Goal: Task Accomplishment & Management: Manage account settings

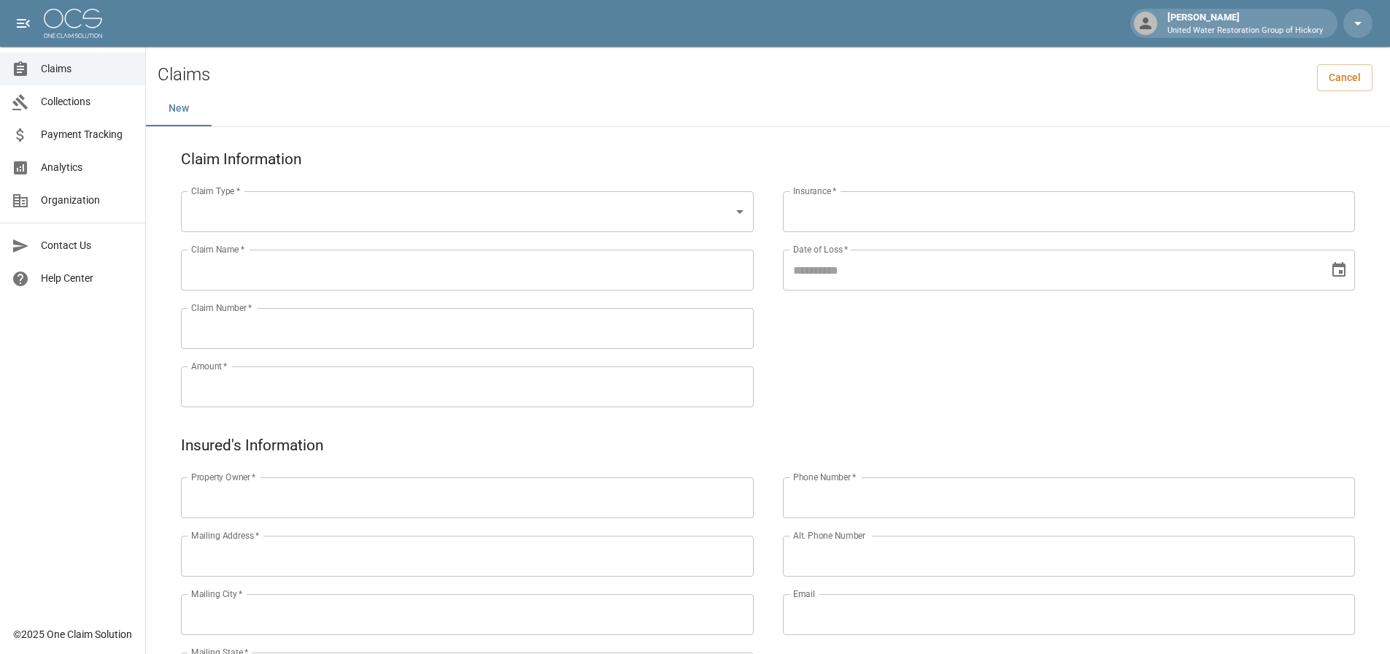
click at [77, 65] on span "Claims" at bounding box center [87, 68] width 93 height 15
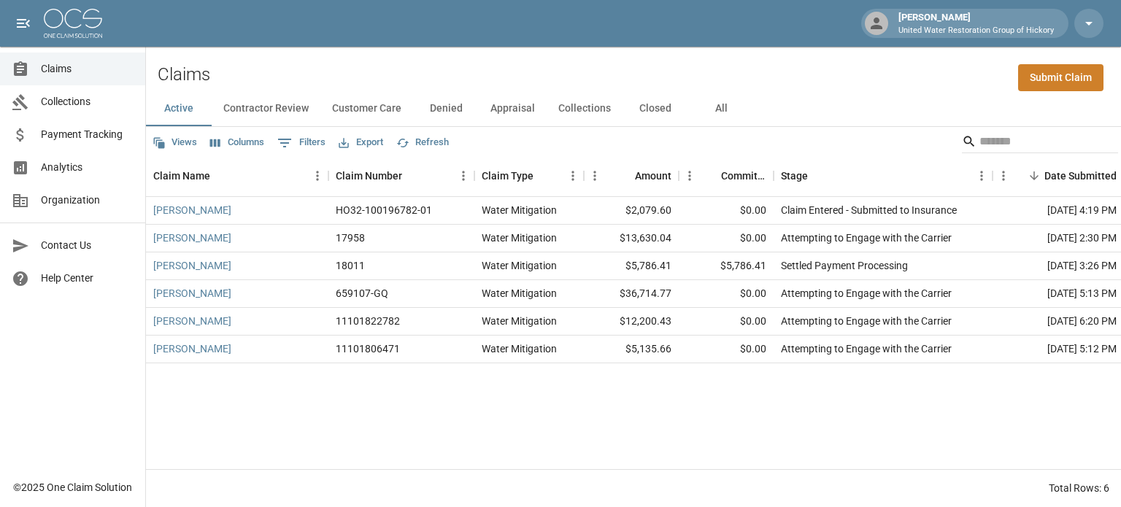
click at [718, 102] on button "All" at bounding box center [721, 108] width 66 height 35
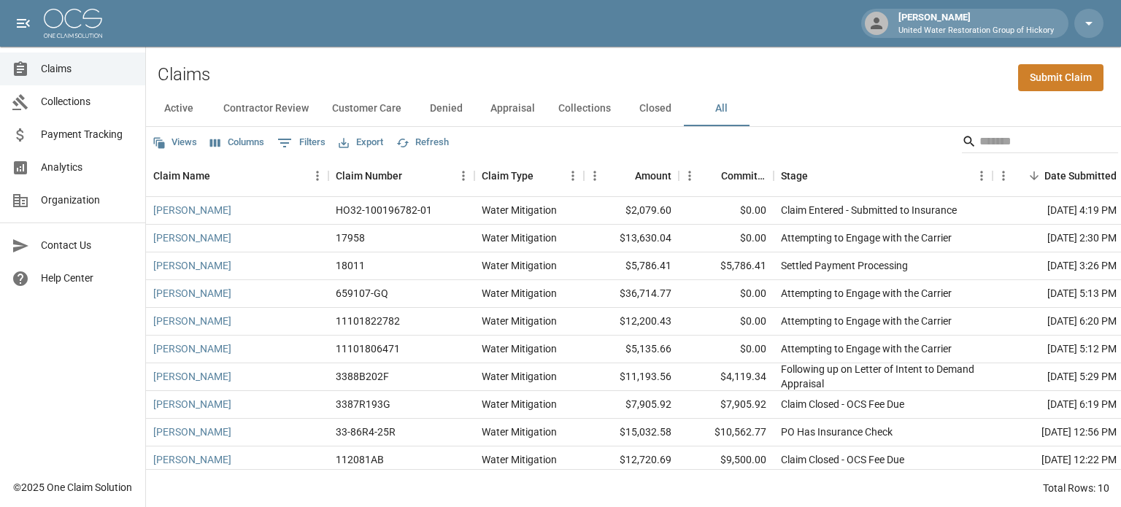
click at [739, 139] on div "Views Columns 0 Filters Export Refresh" at bounding box center [633, 141] width 975 height 29
